Goal: Information Seeking & Learning: Learn about a topic

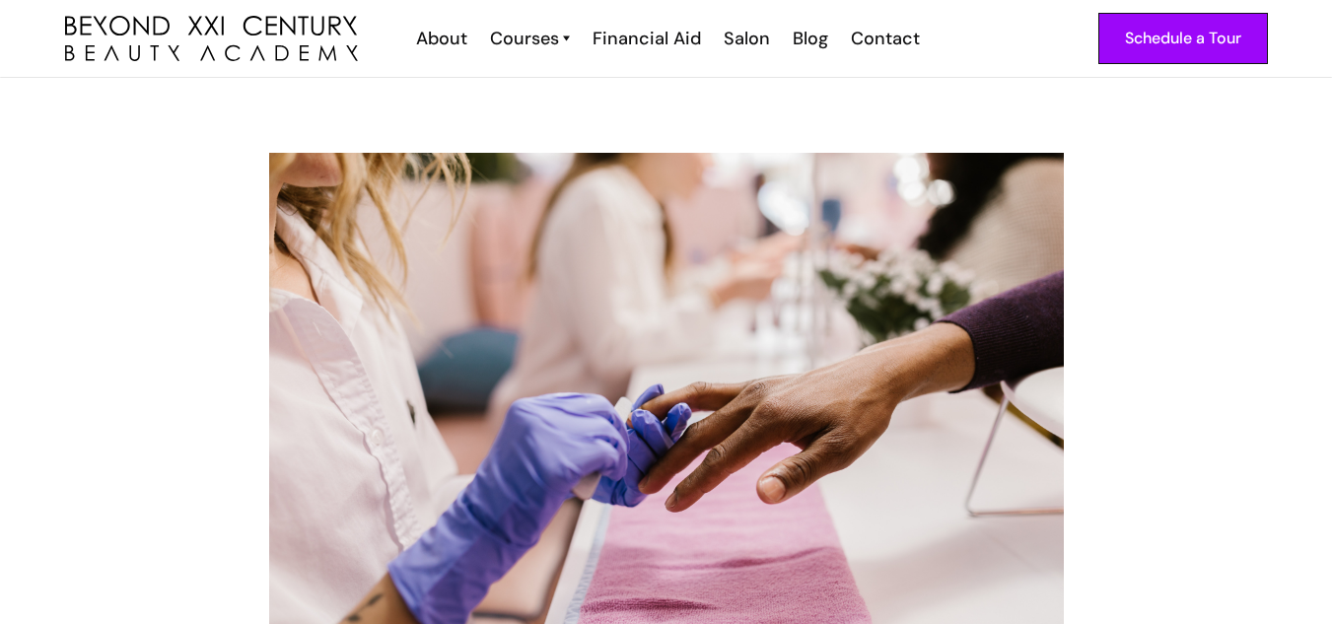
click at [838, 278] on img at bounding box center [666, 410] width 795 height 514
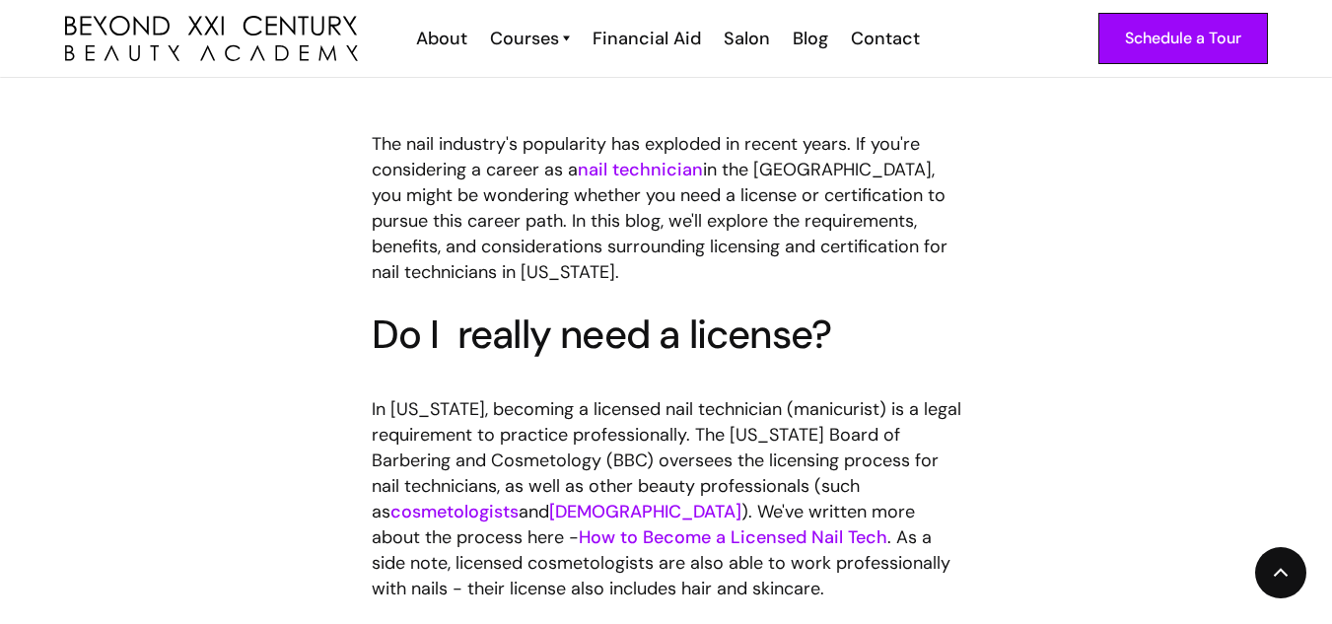
scroll to position [976, 0]
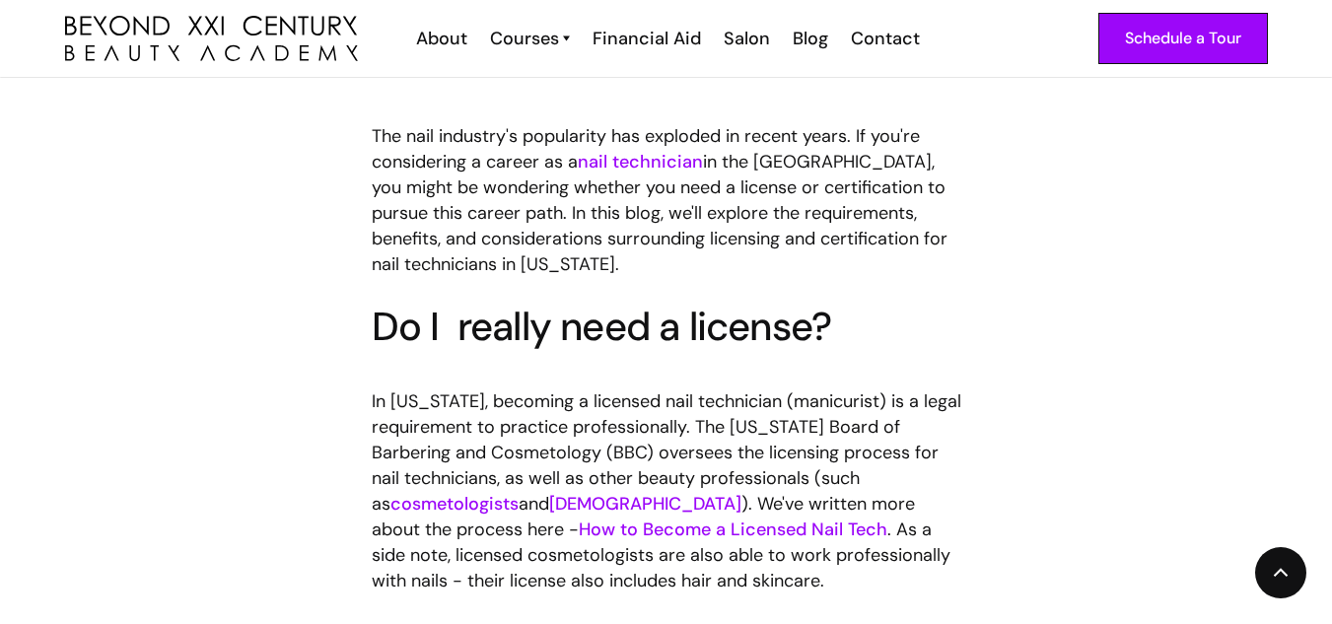
click at [654, 166] on link "nail technician" at bounding box center [640, 162] width 125 height 24
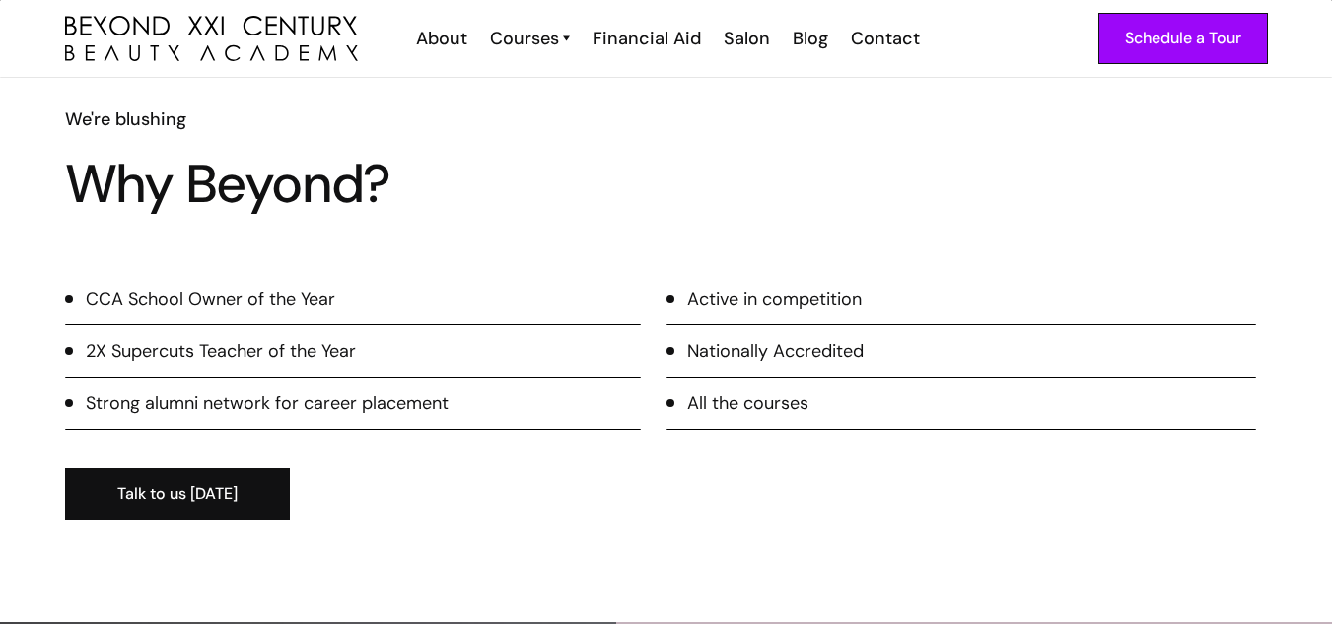
scroll to position [2557, 0]
